Goal: Task Accomplishment & Management: Complete application form

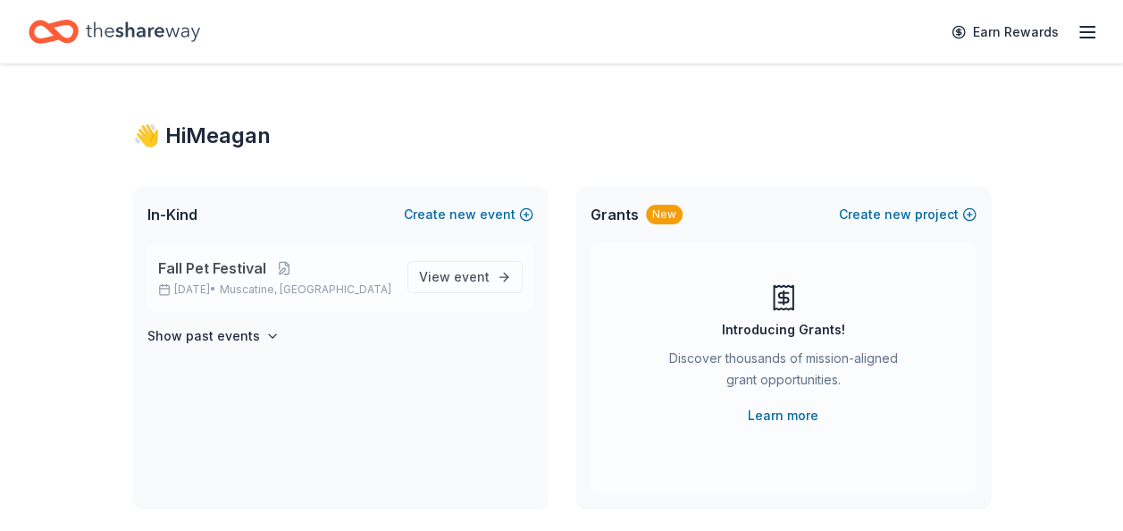
click at [231, 278] on span "Fall Pet Festival" at bounding box center [212, 267] width 108 height 21
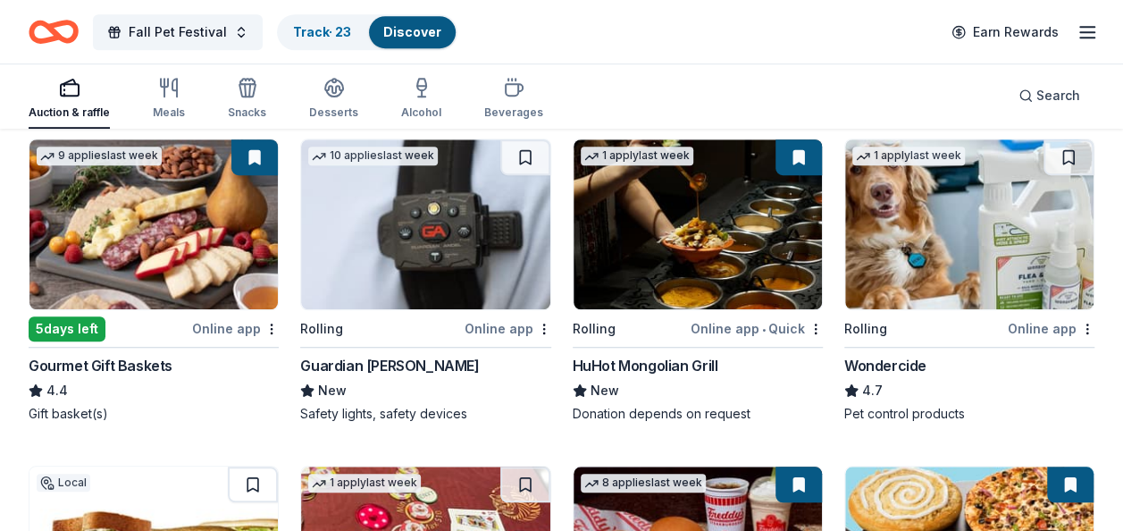
scroll to position [536, 0]
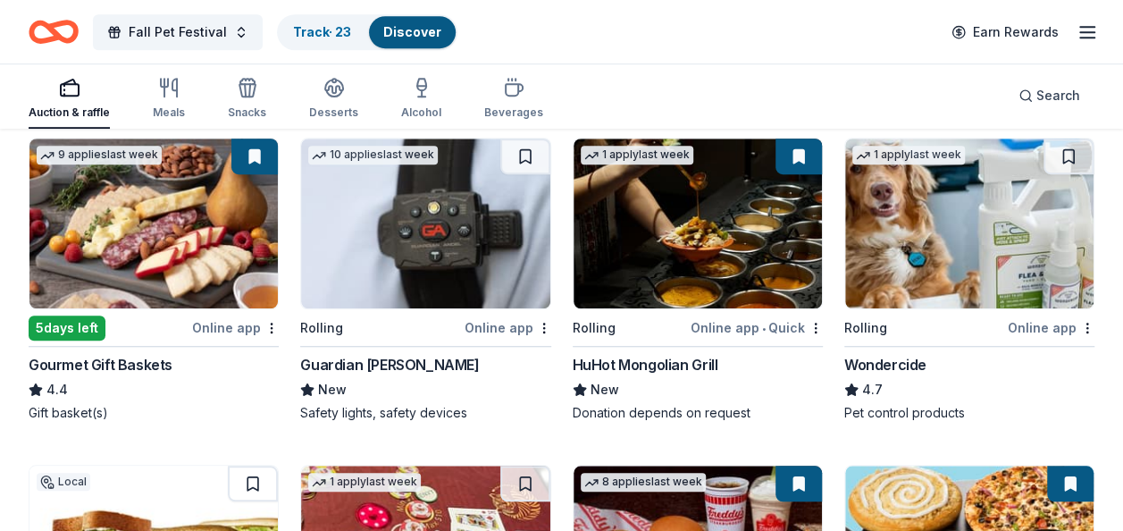
click at [864, 326] on div "Rolling" at bounding box center [865, 327] width 43 height 21
click at [1067, 155] on button at bounding box center [1069, 157] width 50 height 36
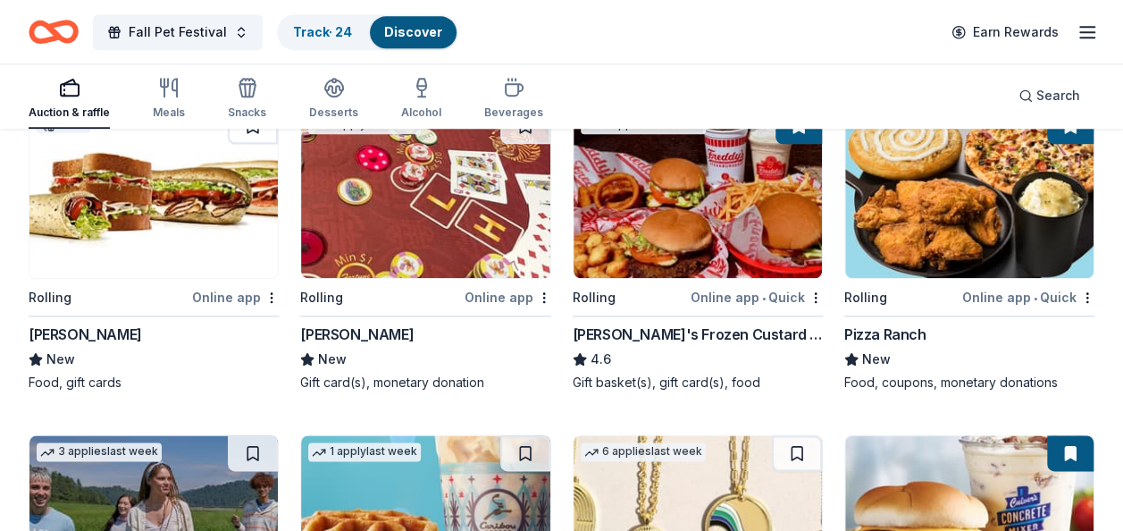
scroll to position [804, 0]
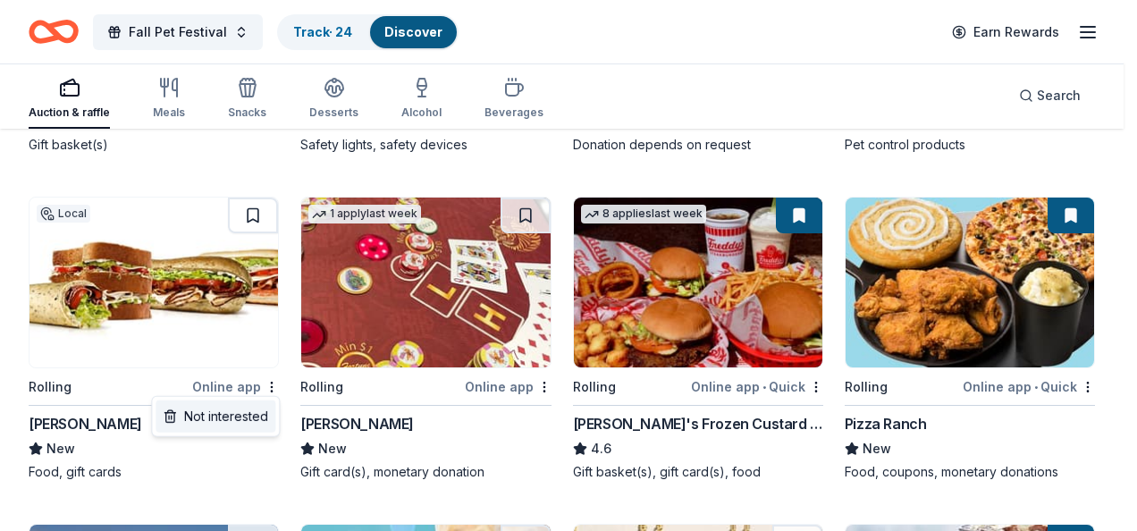
click at [207, 419] on div "Not interested" at bounding box center [215, 416] width 120 height 32
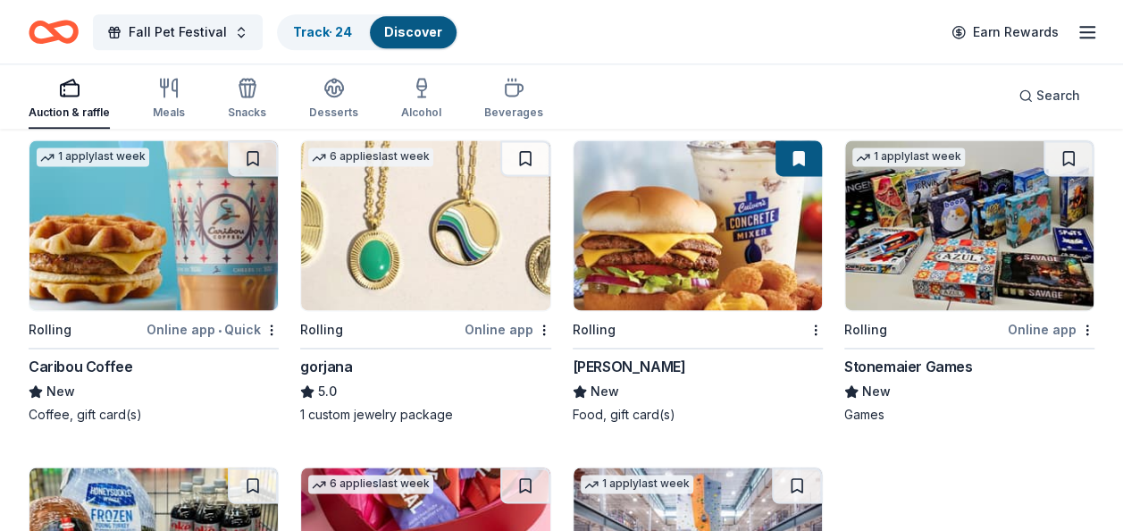
scroll to position [1162, 0]
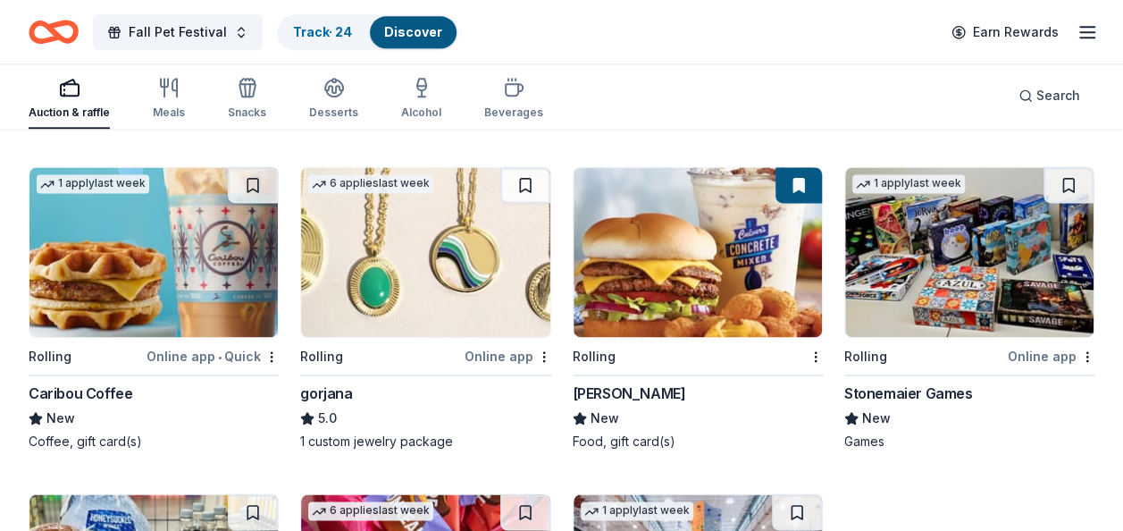
click at [82, 391] on div "Caribou Coffee" at bounding box center [81, 392] width 104 height 21
click at [257, 182] on button at bounding box center [253, 185] width 50 height 36
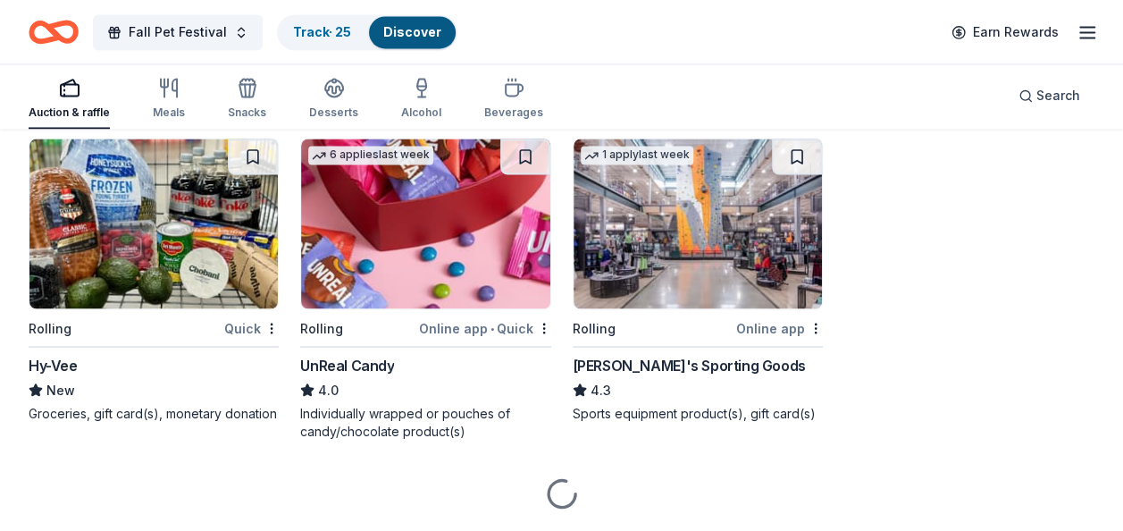
scroll to position [1519, 0]
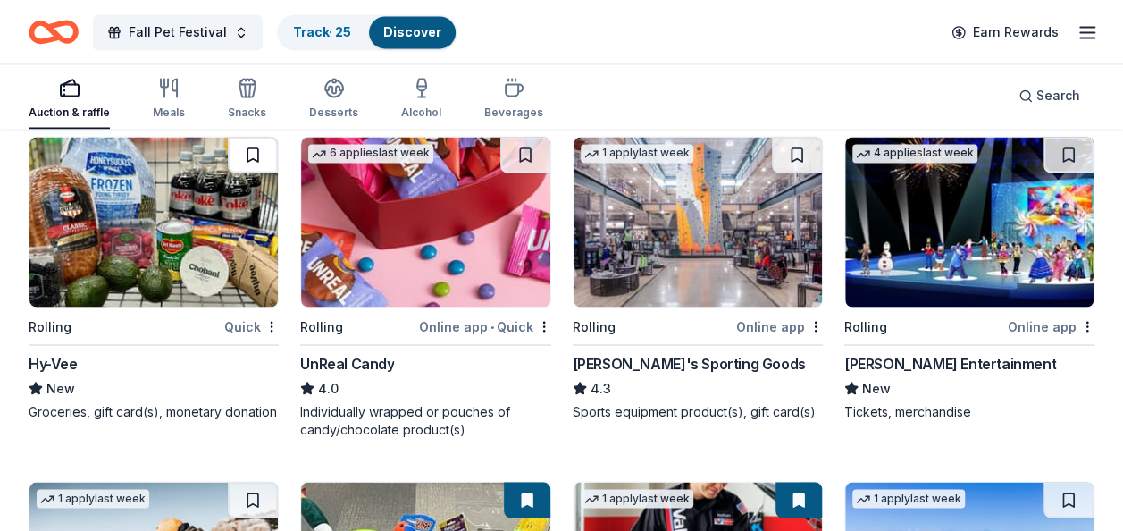
click at [256, 150] on button at bounding box center [253, 155] width 50 height 36
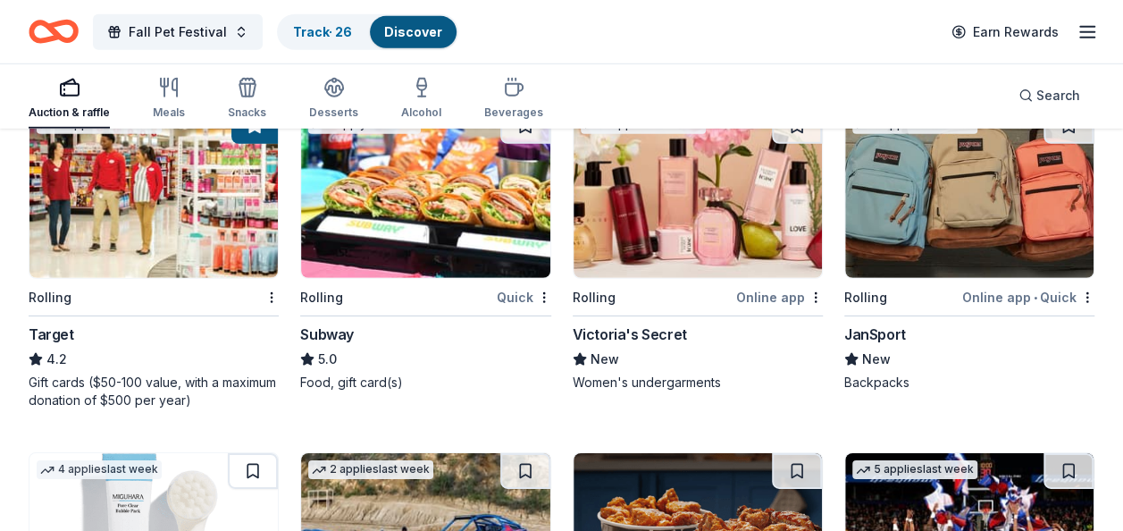
scroll to position [2475, 0]
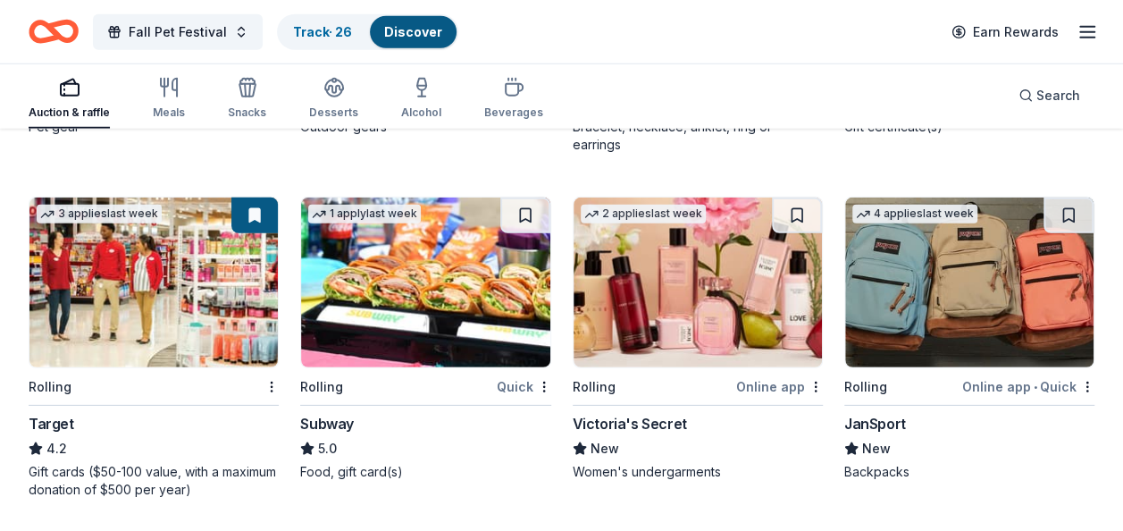
click at [458, 281] on img at bounding box center [425, 282] width 248 height 170
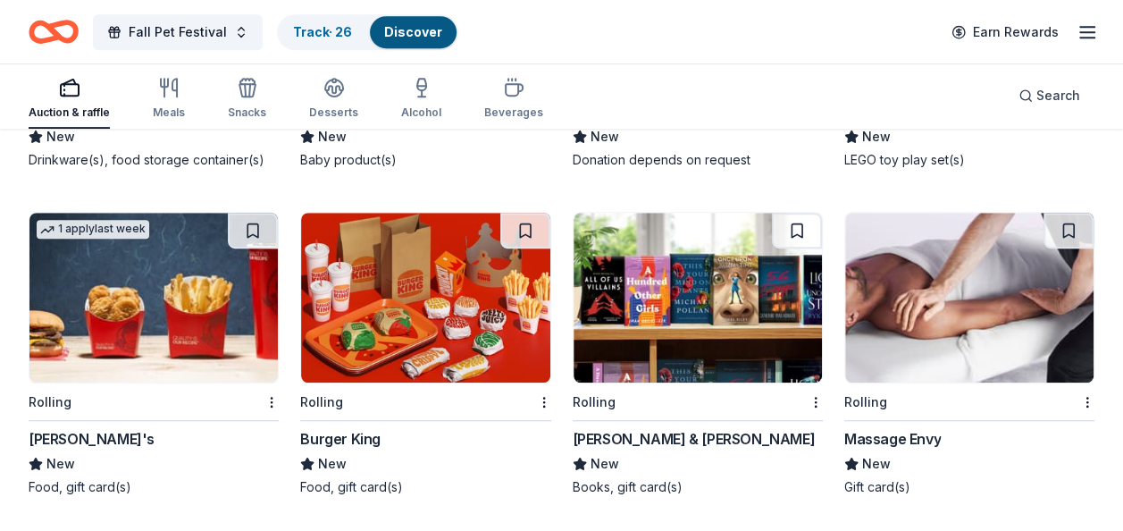
scroll to position [3816, 0]
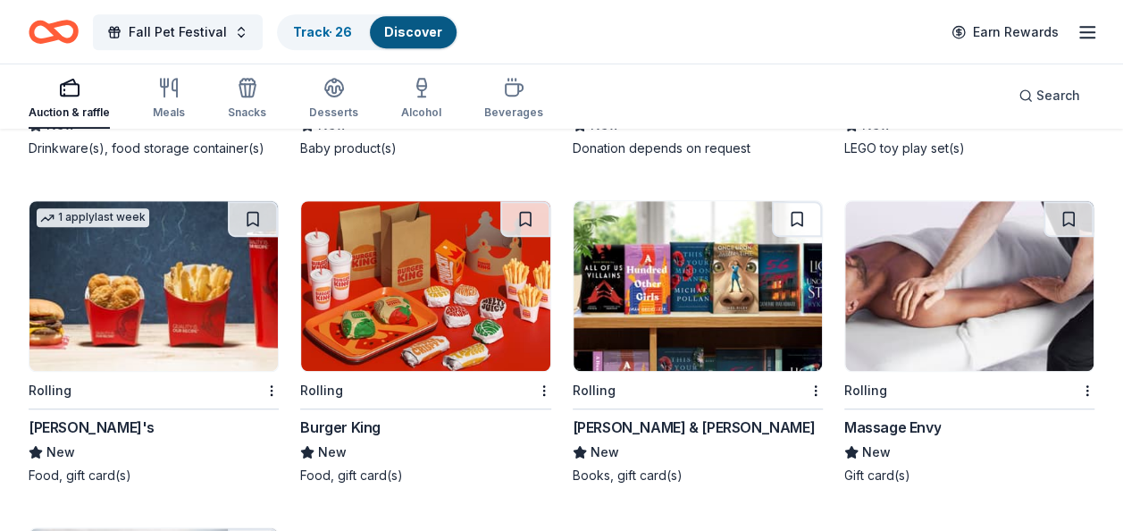
click at [702, 257] on img at bounding box center [698, 286] width 248 height 170
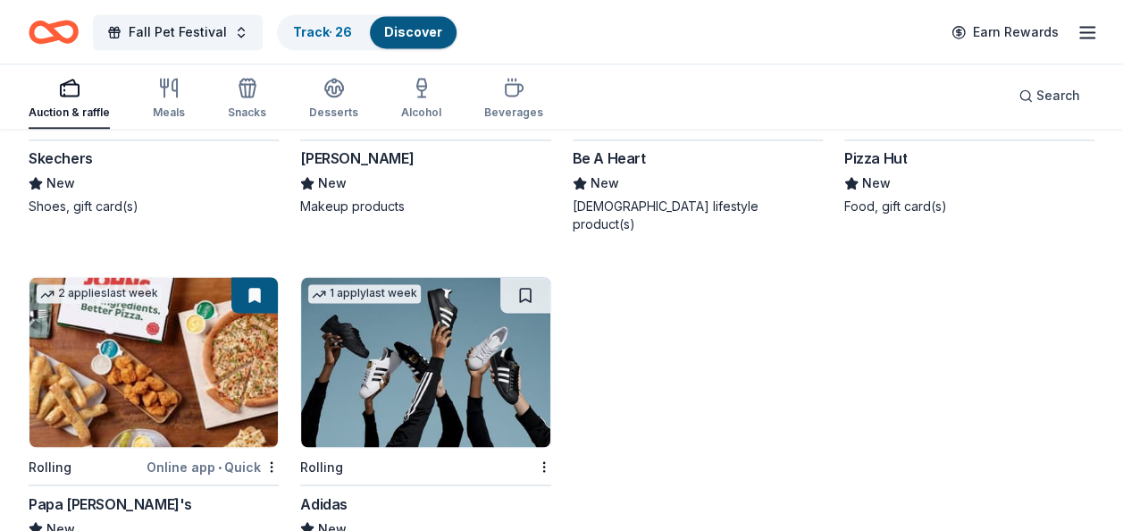
scroll to position [4763, 0]
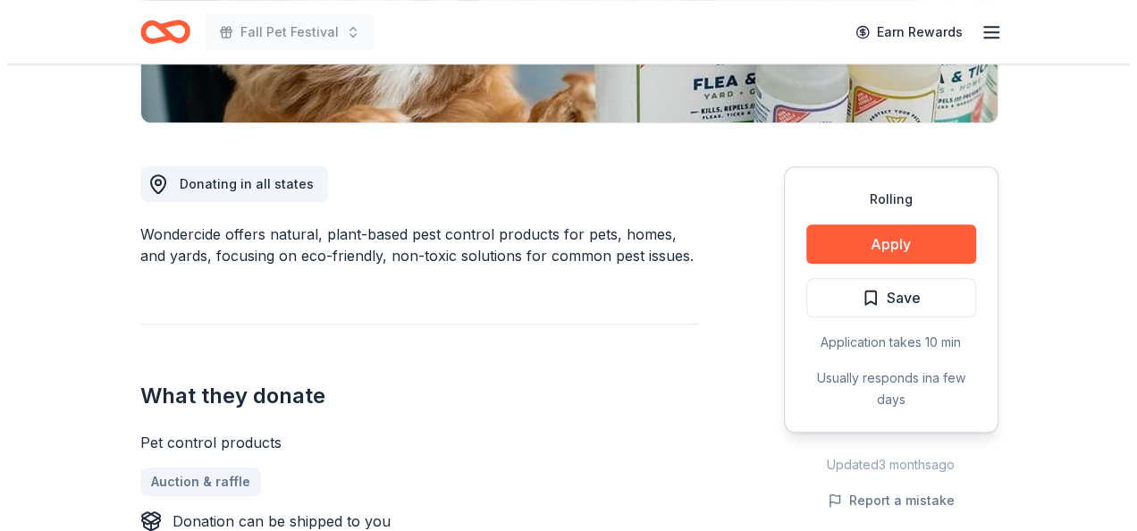
scroll to position [447, 0]
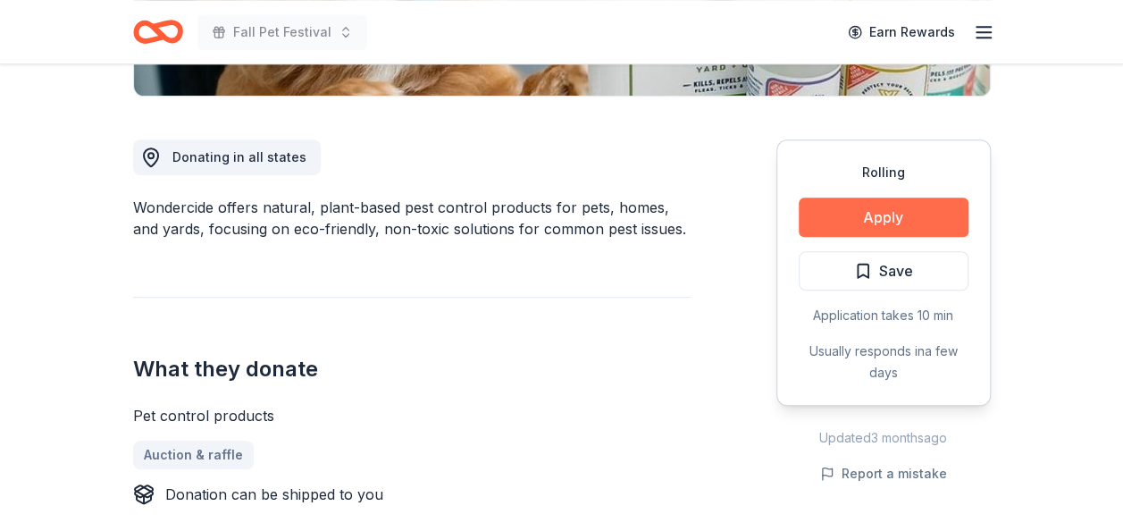
click at [881, 218] on button "Apply" at bounding box center [884, 216] width 170 height 39
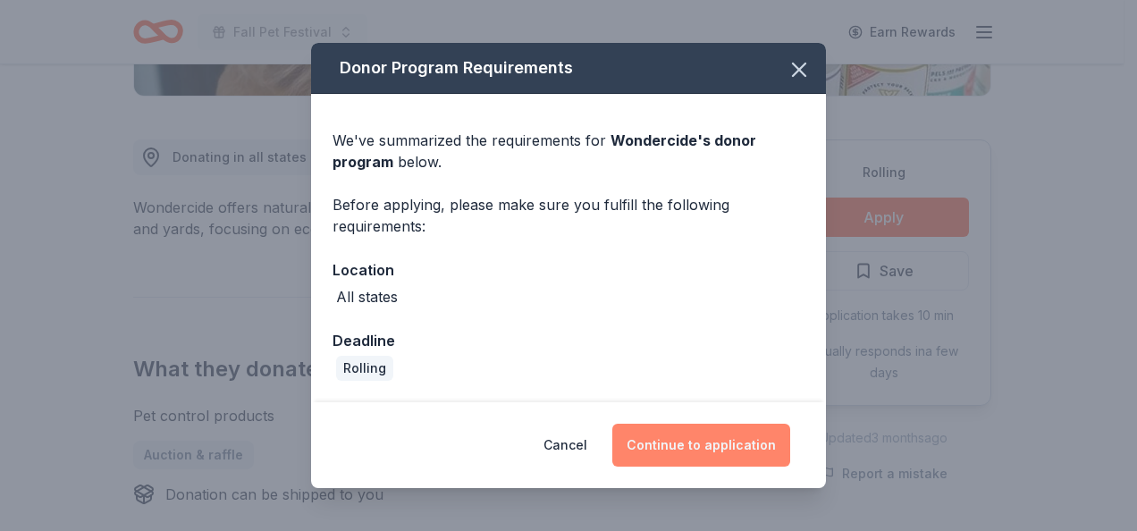
click at [675, 446] on button "Continue to application" at bounding box center [701, 445] width 178 height 43
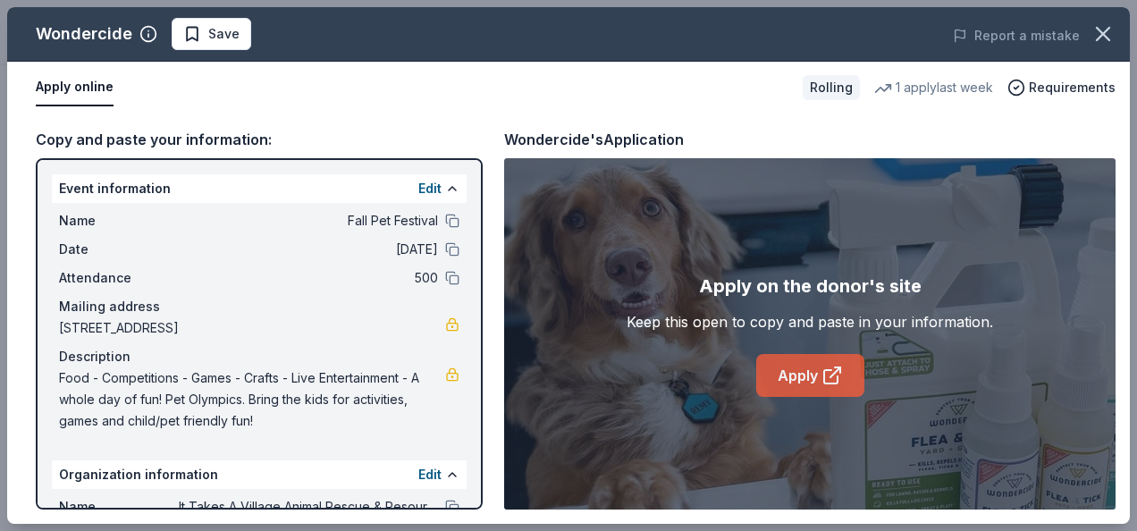
click at [840, 379] on icon at bounding box center [831, 375] width 21 height 21
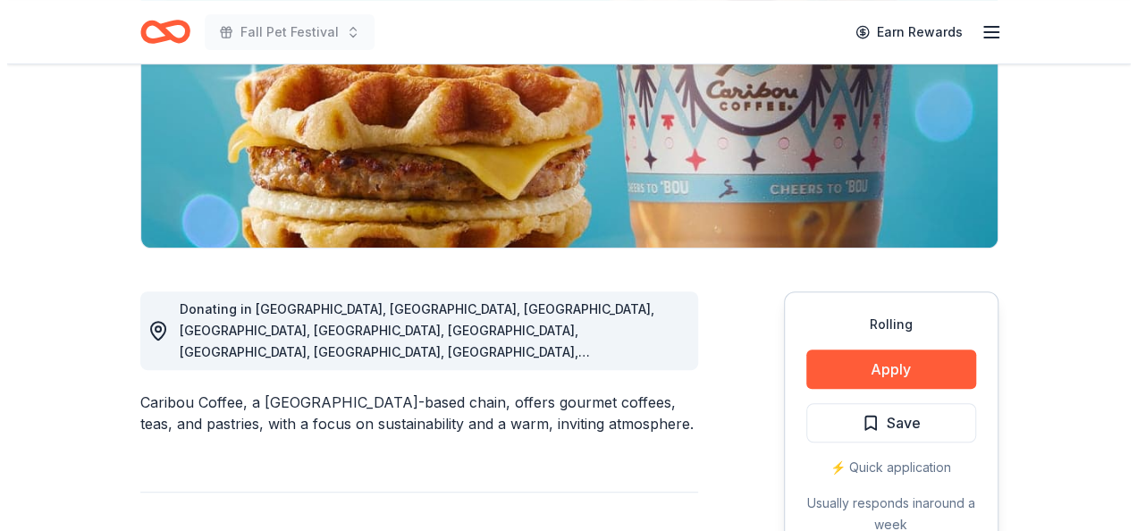
scroll to position [626, 0]
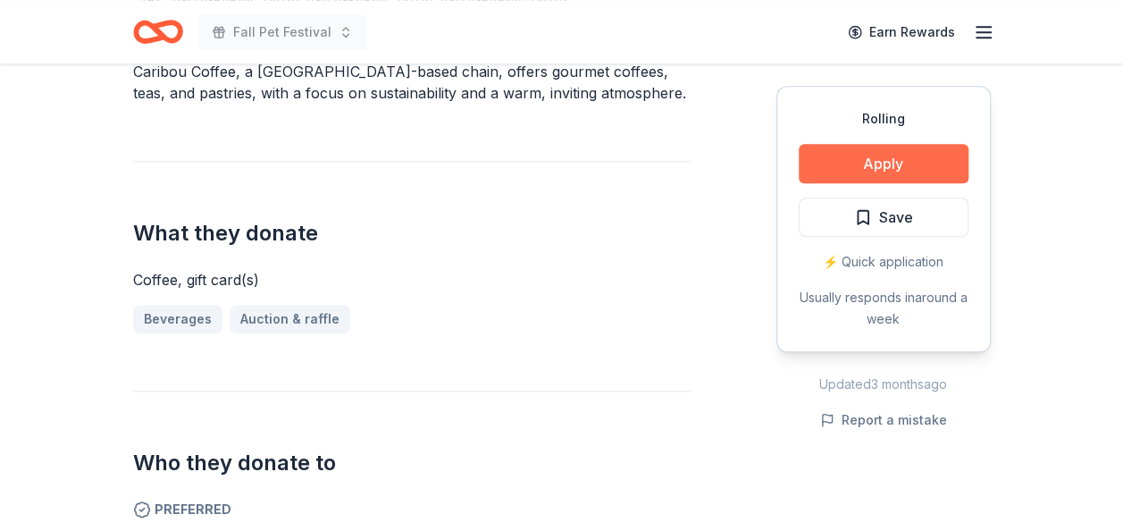
click at [887, 164] on button "Apply" at bounding box center [884, 163] width 170 height 39
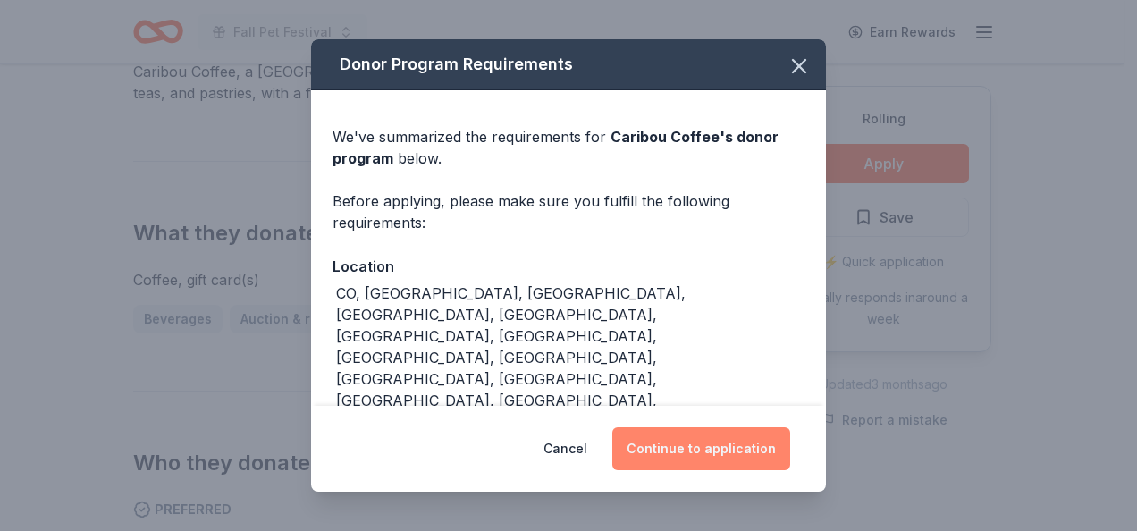
click at [707, 442] on button "Continue to application" at bounding box center [701, 448] width 178 height 43
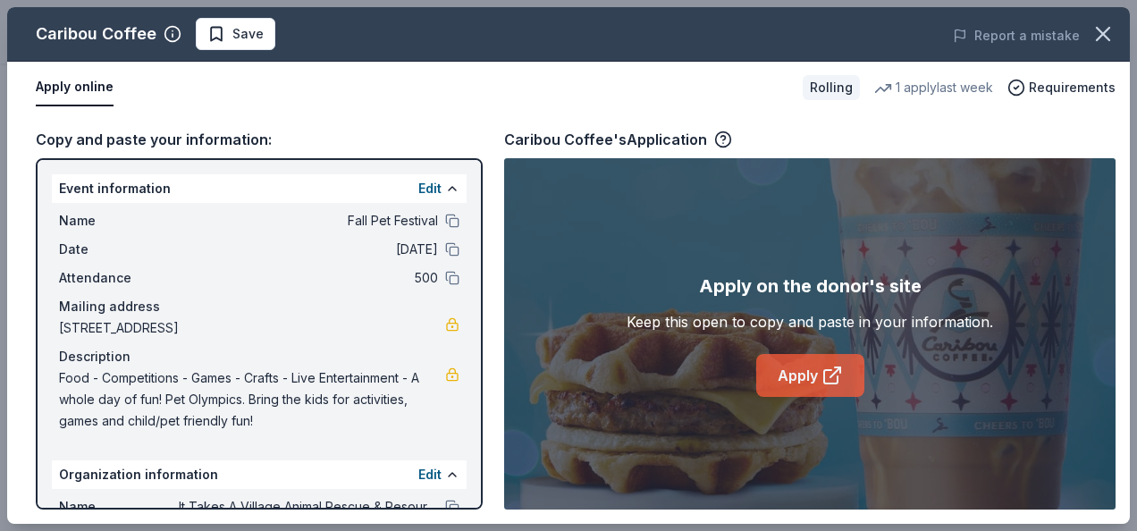
click at [810, 375] on link "Apply" at bounding box center [810, 375] width 108 height 43
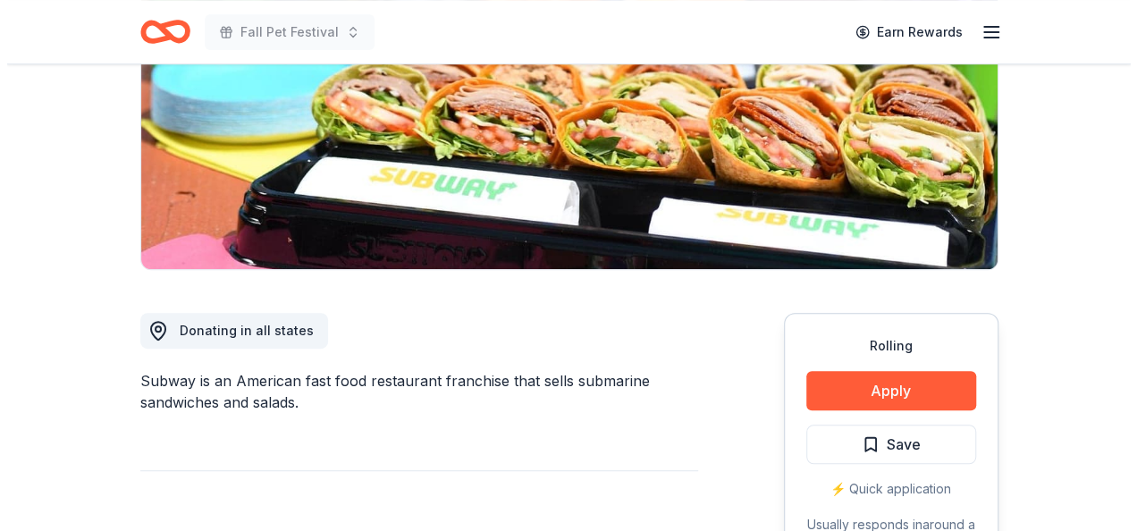
scroll to position [447, 0]
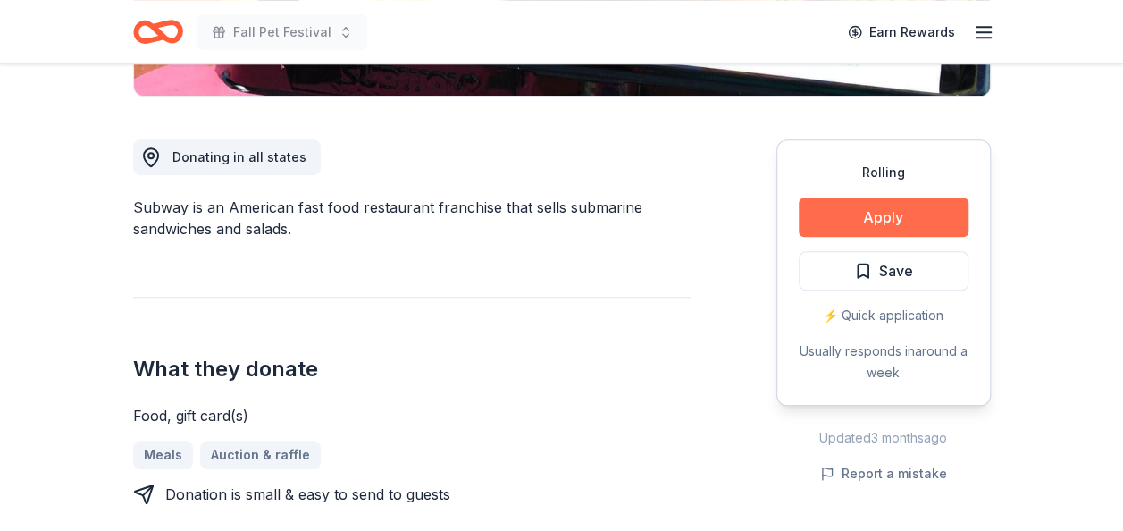
click at [857, 220] on button "Apply" at bounding box center [884, 216] width 170 height 39
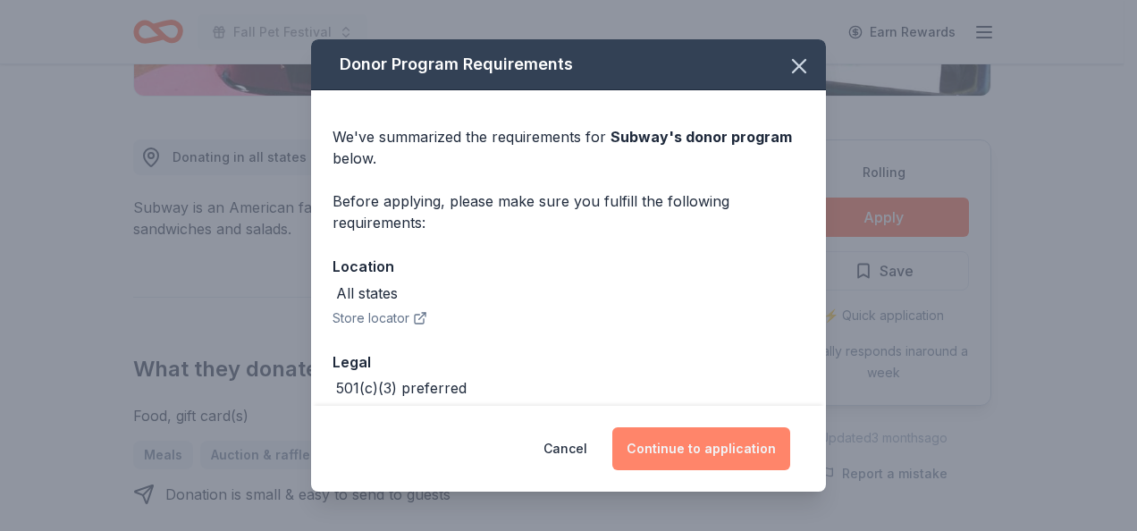
click at [699, 447] on button "Continue to application" at bounding box center [701, 448] width 178 height 43
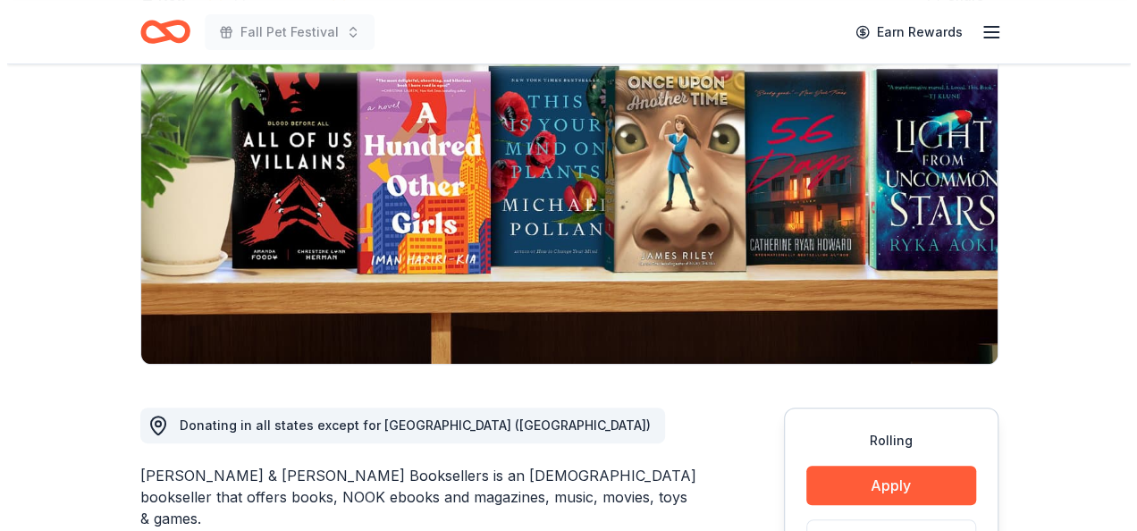
scroll to position [357, 0]
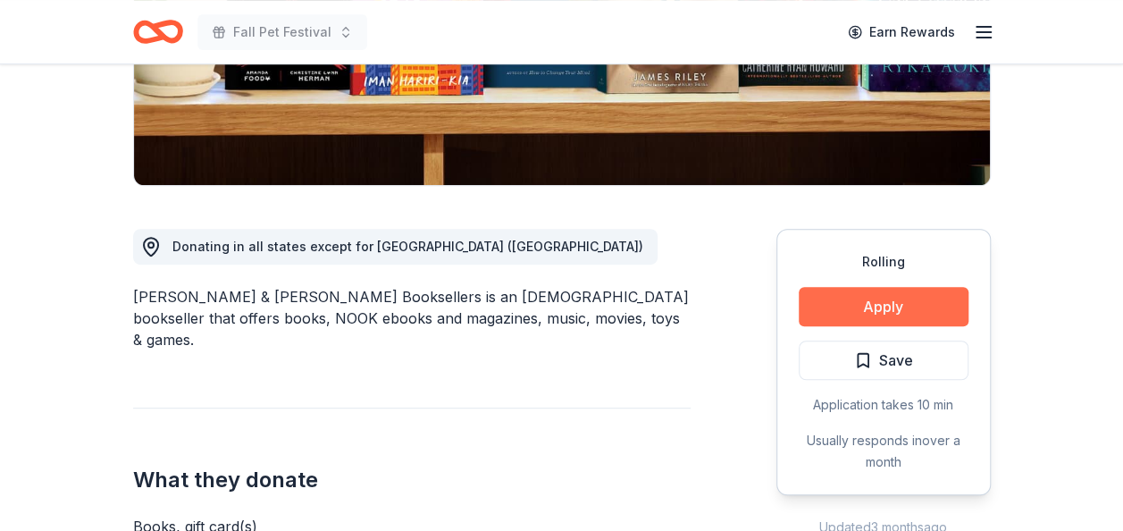
click at [915, 295] on button "Apply" at bounding box center [884, 306] width 170 height 39
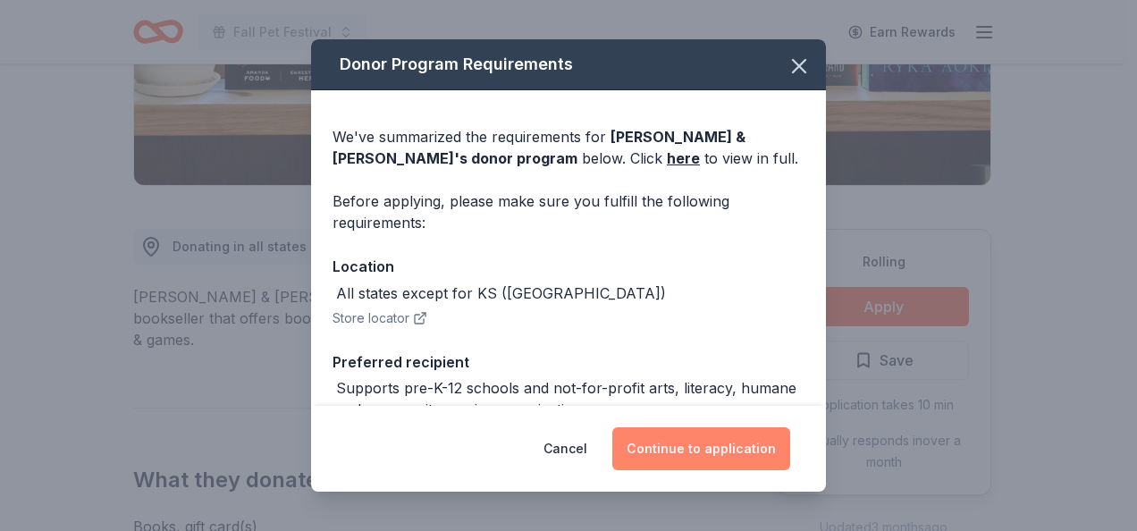
click at [686, 449] on button "Continue to application" at bounding box center [701, 448] width 178 height 43
